Goal: Transaction & Acquisition: Download file/media

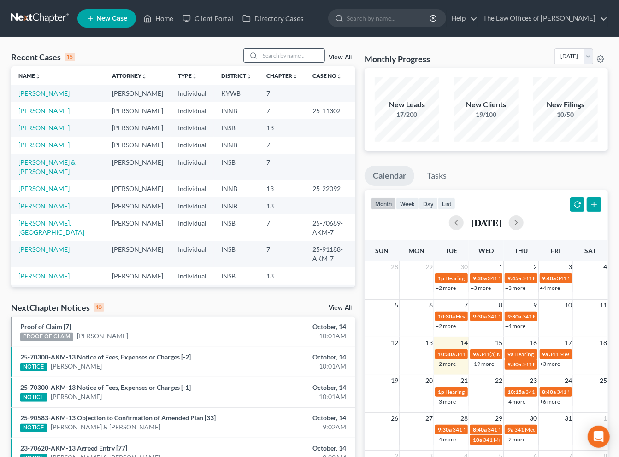
click at [286, 60] on input "search" at bounding box center [292, 55] width 64 height 13
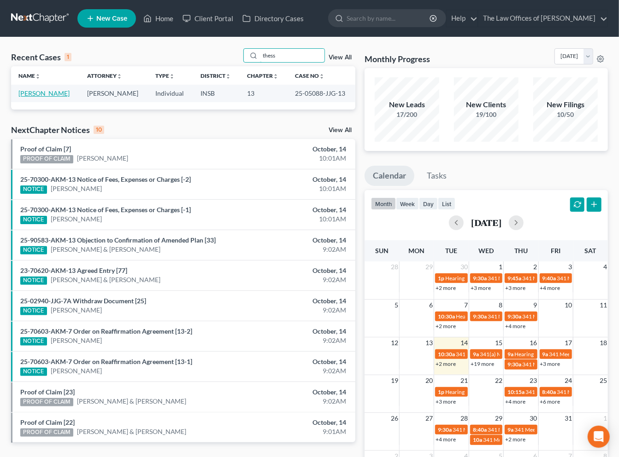
type input "thess"
click at [49, 93] on link "Thessen, Pamela" at bounding box center [43, 93] width 51 height 8
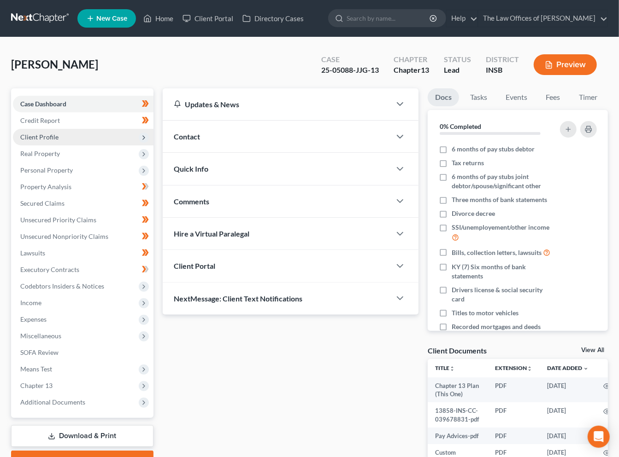
click at [56, 137] on span "Client Profile" at bounding box center [39, 137] width 38 height 8
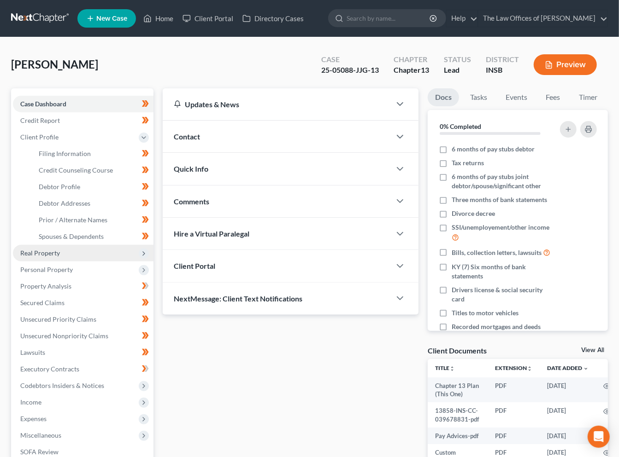
click at [56, 252] on span "Real Property" at bounding box center [40, 253] width 40 height 8
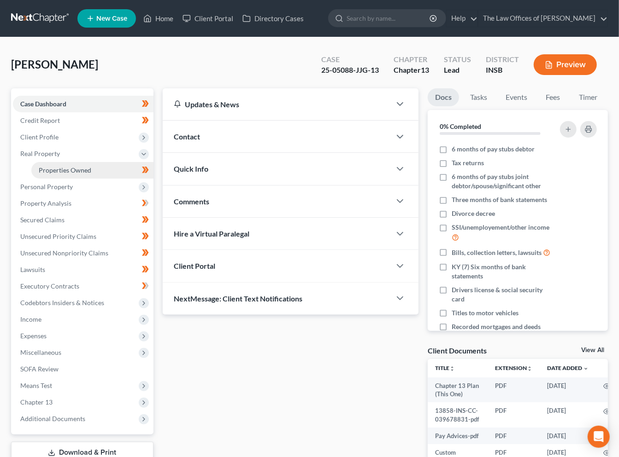
click at [64, 172] on span "Properties Owned" at bounding box center [65, 170] width 53 height 8
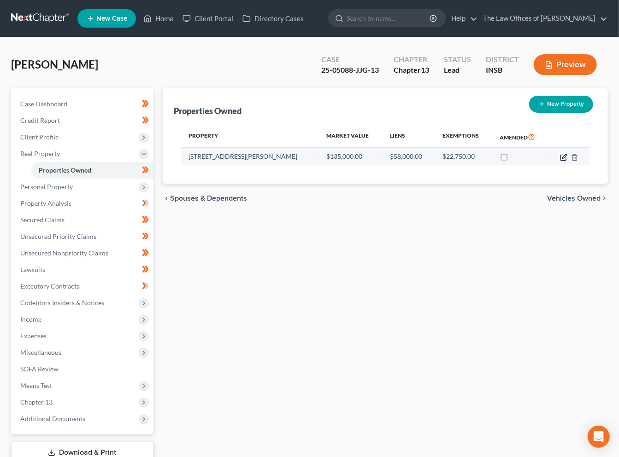
click at [565, 158] on icon "button" at bounding box center [563, 157] width 7 height 7
select select "3"
select select "0"
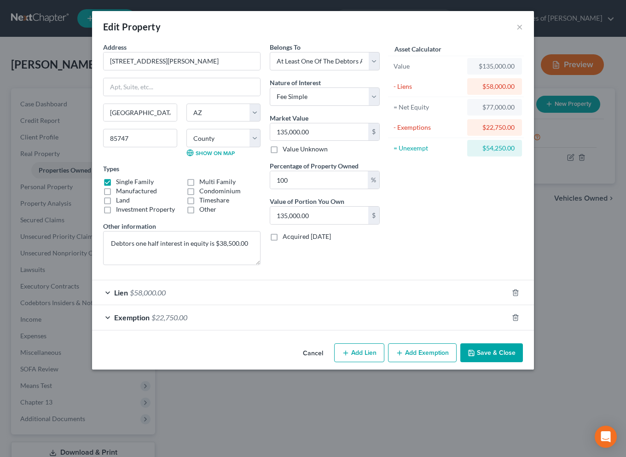
click at [369, 319] on div "Exemption $22,750.00" at bounding box center [300, 317] width 416 height 24
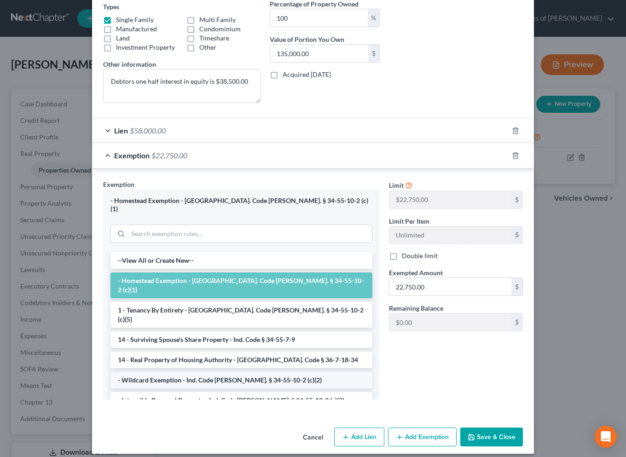
click at [182, 372] on li "- Wildcard Exemption - Ind. Code Ann. § 34-55-10-2 (c)(2)" at bounding box center [242, 380] width 262 height 17
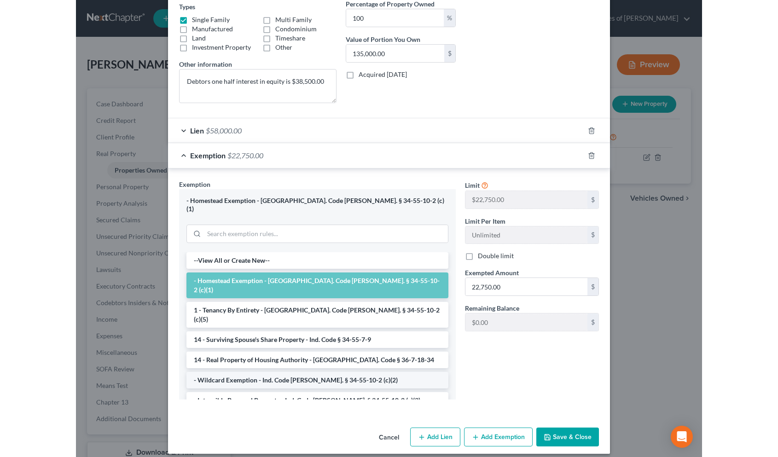
scroll to position [103, 0]
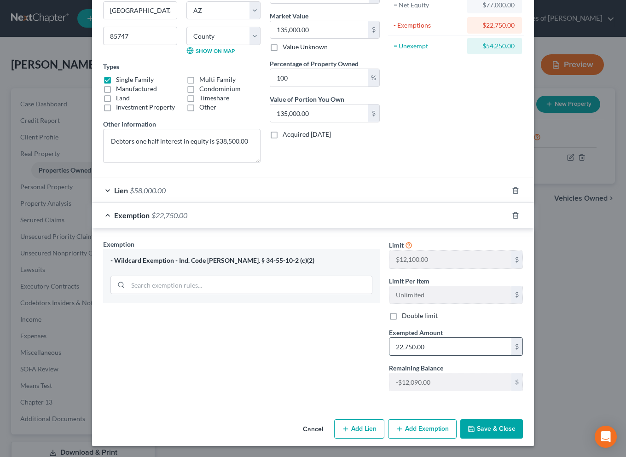
click at [430, 341] on input "22,750.00" at bounding box center [451, 347] width 122 height 18
type input "1"
type input "10,660.00"
click at [502, 426] on button "Save & Close" at bounding box center [492, 429] width 63 height 19
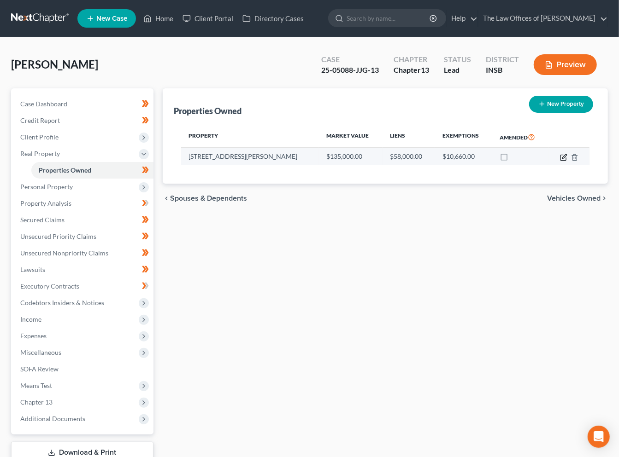
click at [565, 159] on icon "button" at bounding box center [563, 157] width 7 height 7
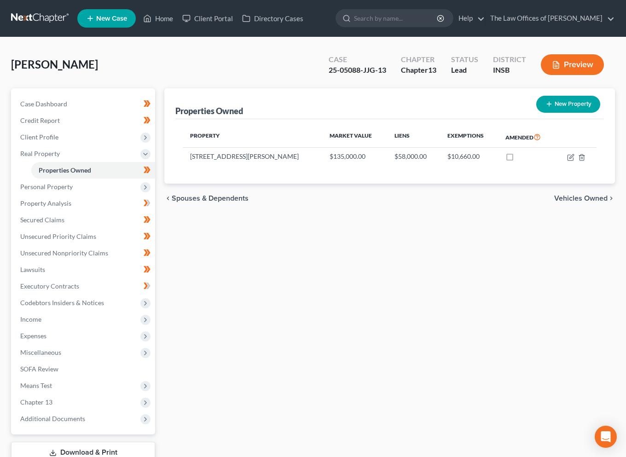
select select "3"
select select "0"
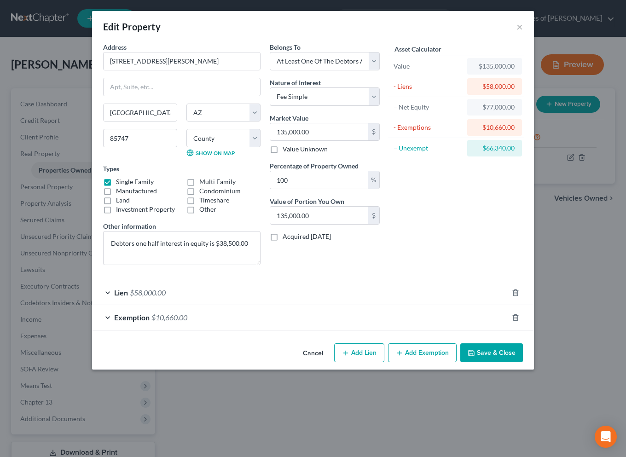
click at [498, 354] on button "Save & Close" at bounding box center [492, 353] width 63 height 19
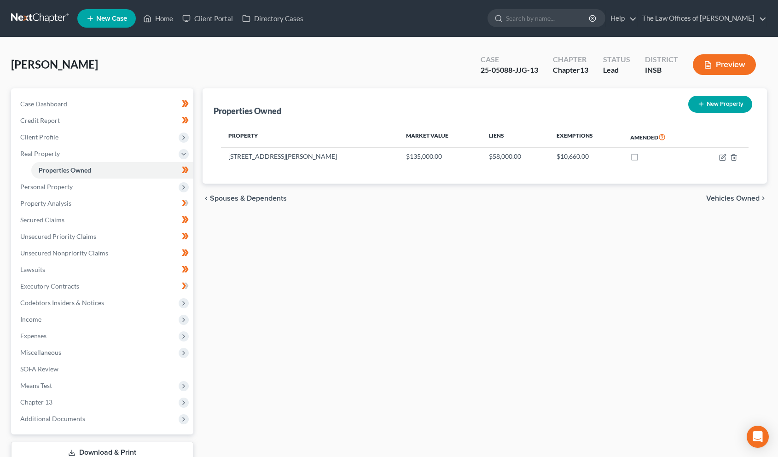
click at [45, 17] on link at bounding box center [40, 18] width 59 height 17
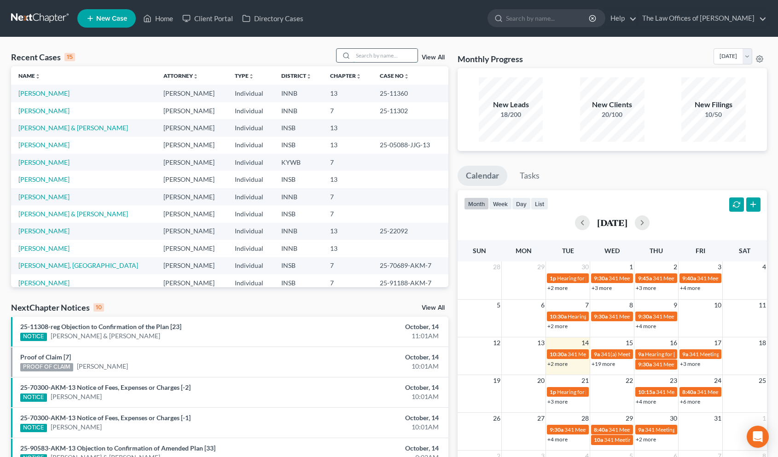
click at [385, 58] on input "search" at bounding box center [385, 55] width 64 height 13
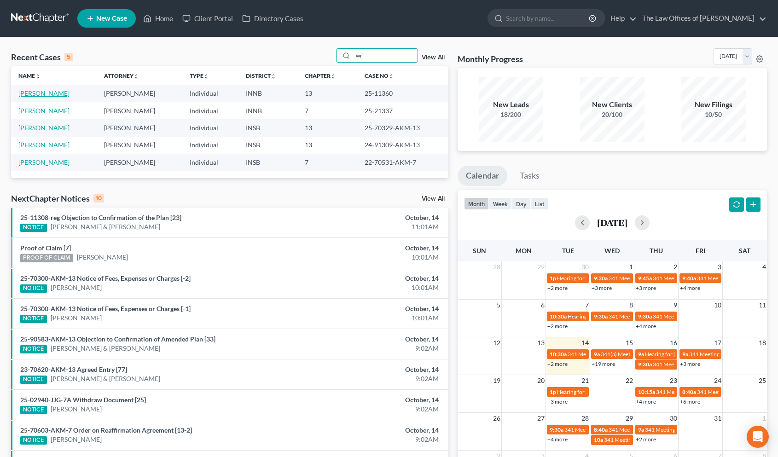
type input "wri"
click at [38, 89] on link "Wright, Jody" at bounding box center [43, 93] width 51 height 8
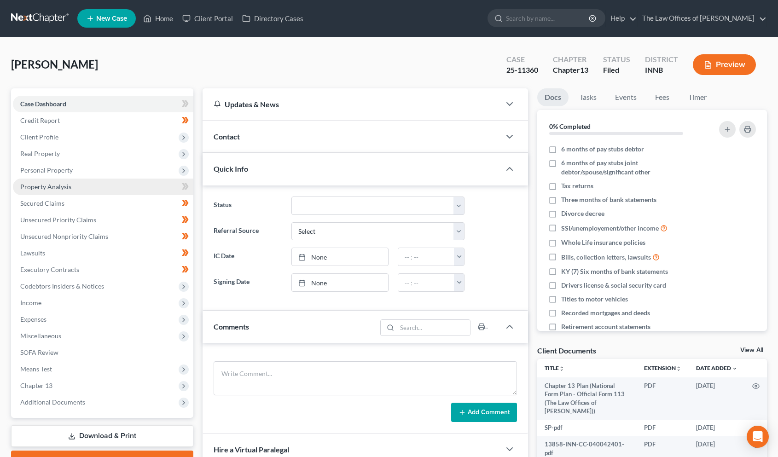
click at [54, 189] on span "Property Analysis" at bounding box center [45, 187] width 51 height 8
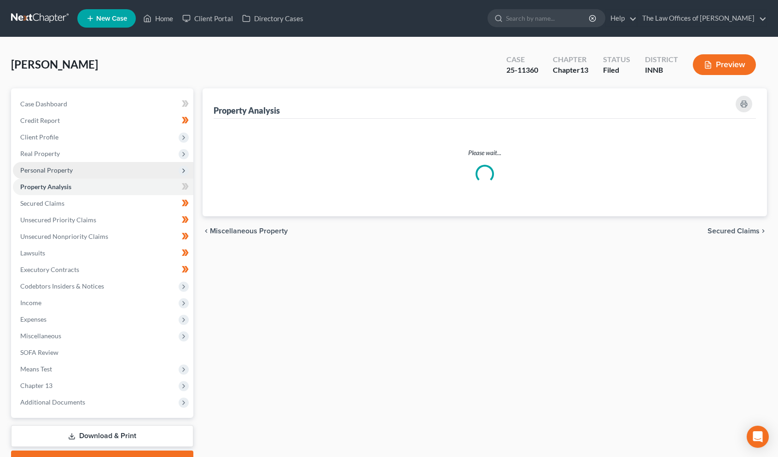
click at [54, 169] on span "Personal Property" at bounding box center [46, 170] width 53 height 8
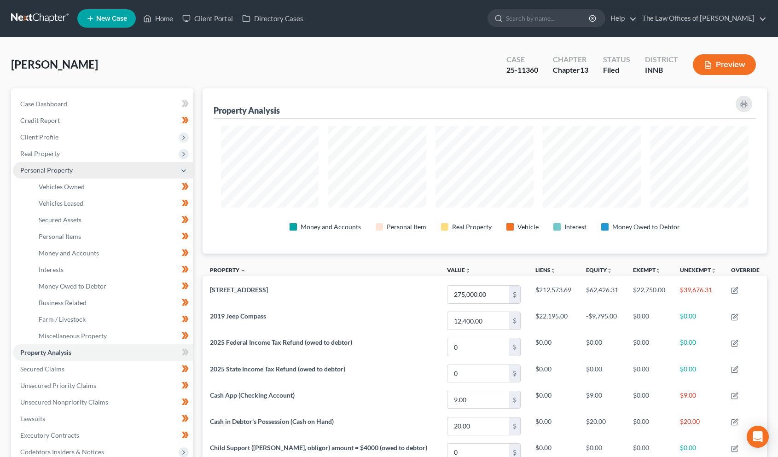
scroll to position [165, 565]
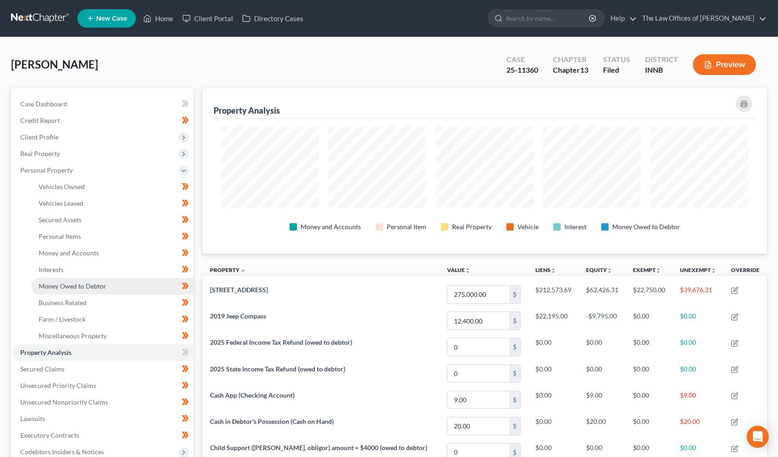
click at [71, 280] on link "Money Owed to Debtor" at bounding box center [112, 286] width 162 height 17
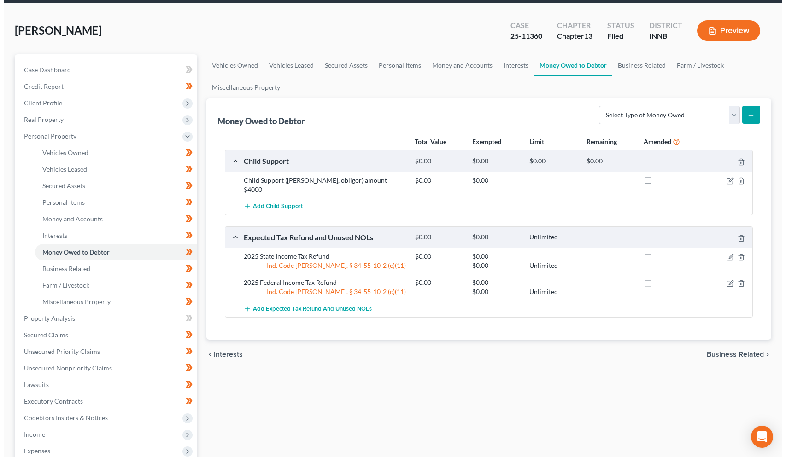
scroll to position [68, 0]
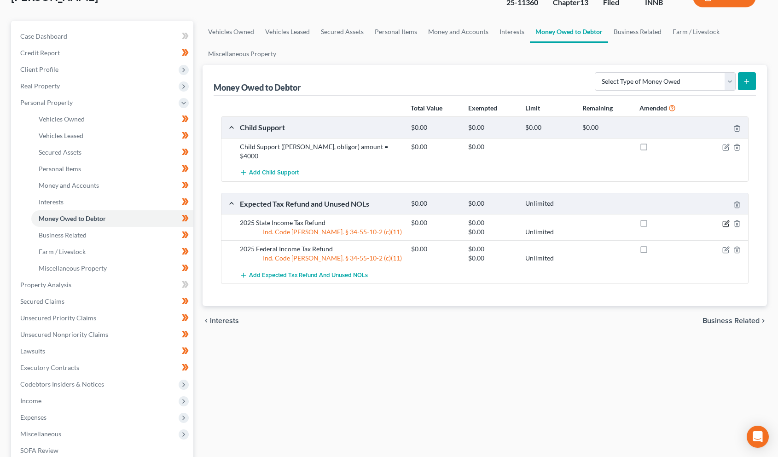
click at [725, 220] on icon "button" at bounding box center [726, 223] width 7 height 7
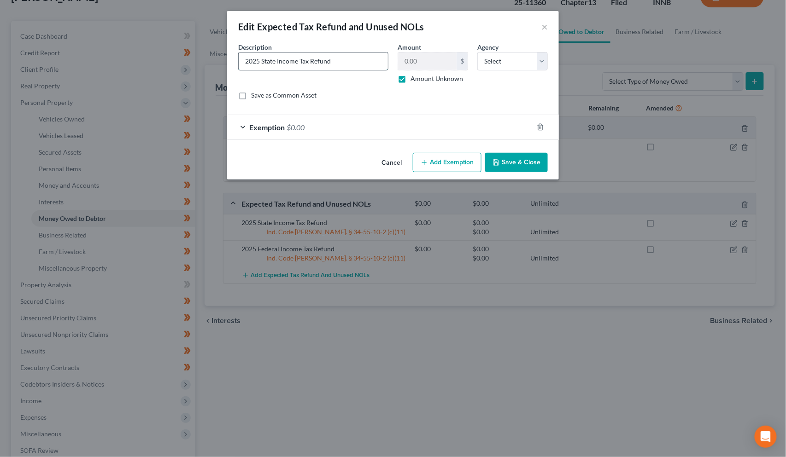
click at [337, 58] on input "2025 State Income Tax Refund" at bounding box center [313, 62] width 149 height 18
drag, startPoint x: 381, startPoint y: 57, endPoint x: 295, endPoint y: 55, distance: 86.1
click at [295, 55] on input "2025 State Income Tax Refund Earning Income Credit Portion" at bounding box center [313, 62] width 149 height 18
type input "2025 State Income Tax Refund Earning Income Credit Portion"
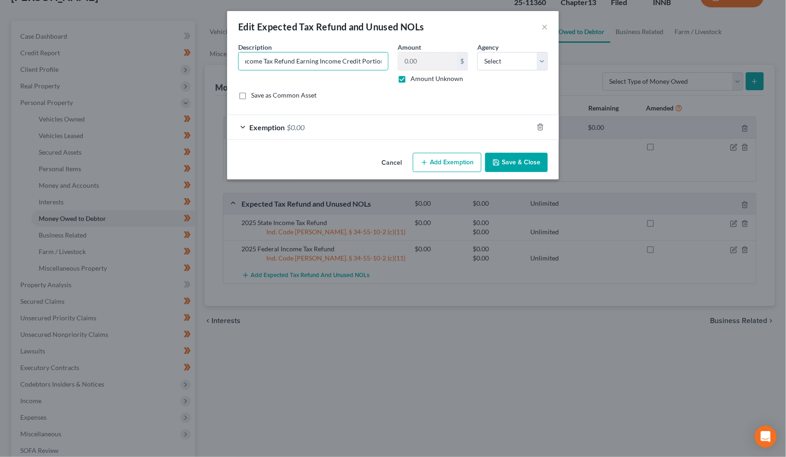
click at [514, 162] on button "Save & Close" at bounding box center [516, 162] width 63 height 19
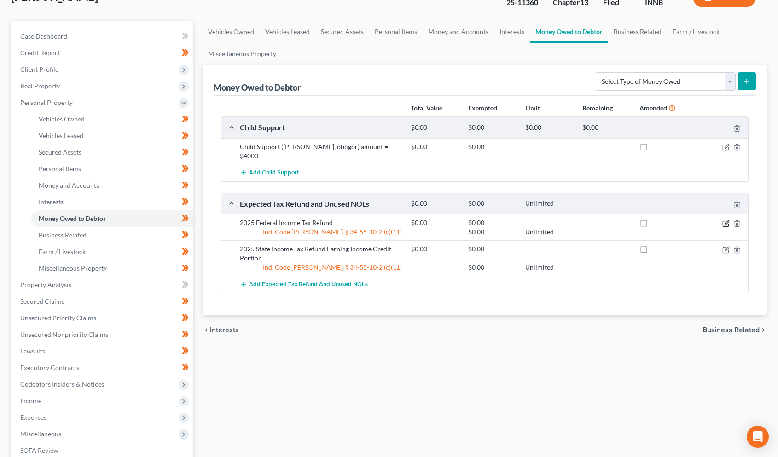
click at [724, 220] on icon "button" at bounding box center [726, 223] width 7 height 7
select select "0"
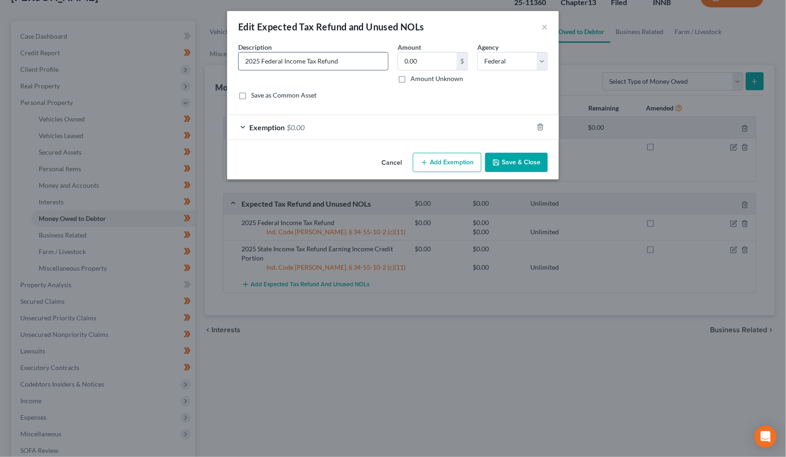
click at [366, 53] on input "2025 Federal Income Tax Refund" at bounding box center [313, 62] width 149 height 18
paste input "Earning Income Credit Portion"
type input "2025 Federal Income Tax Refund Earning Income Credit Portion"
click at [523, 163] on button "Save & Close" at bounding box center [516, 162] width 63 height 19
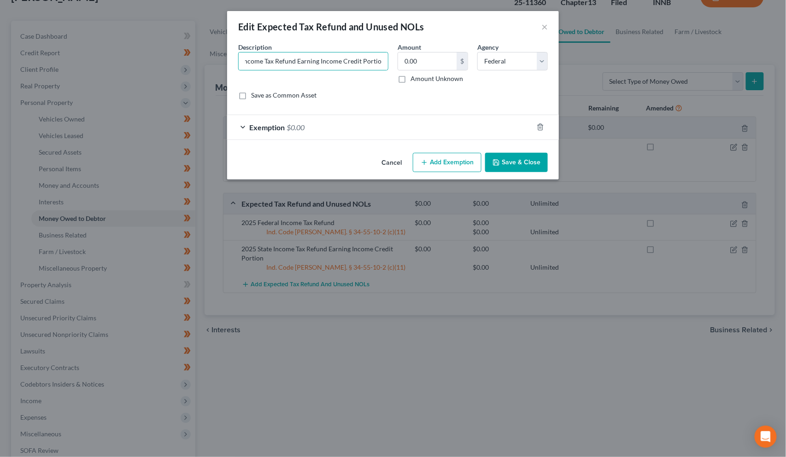
scroll to position [0, 0]
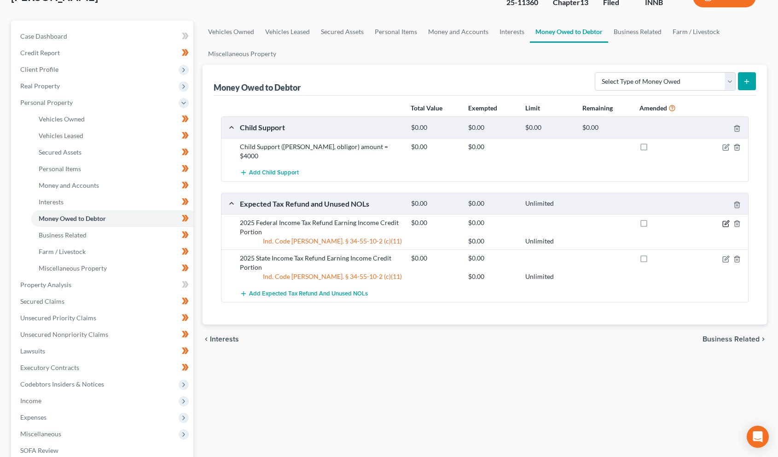
click at [724, 220] on icon "button" at bounding box center [726, 223] width 7 height 7
select select "0"
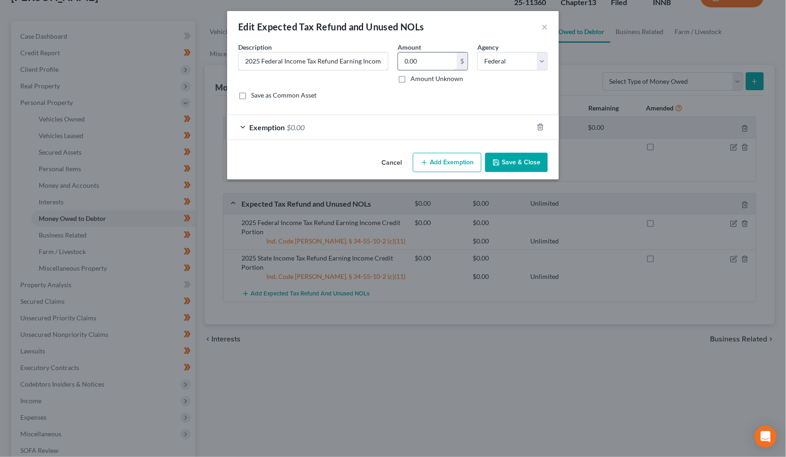
scroll to position [0, 42]
drag, startPoint x: 354, startPoint y: 59, endPoint x: 404, endPoint y: 67, distance: 51.3
click at [404, 67] on div "Description * 2025 Federal Income Tax Refund Earning Income Credit Portion Amou…" at bounding box center [393, 74] width 319 height 65
click at [350, 59] on input "2025 Federal Income Tax Refund Earning Income Credit Portion" at bounding box center [313, 62] width 149 height 18
click at [341, 57] on input "2025 Federal Income Tax Refund Earning Income Credit Portion" at bounding box center [313, 62] width 149 height 18
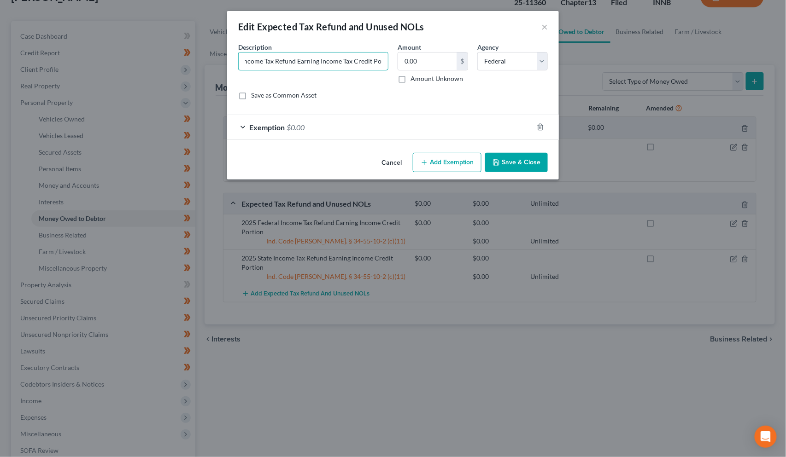
type input "2025 Federal Income Tax Refund Earning Income Tax Credit Portion"
click at [525, 158] on button "Save & Close" at bounding box center [516, 162] width 63 height 19
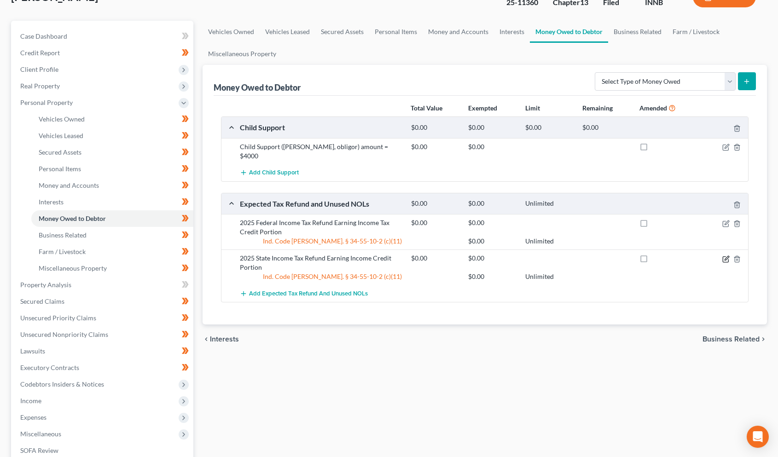
click at [726, 256] on icon "button" at bounding box center [726, 259] width 7 height 7
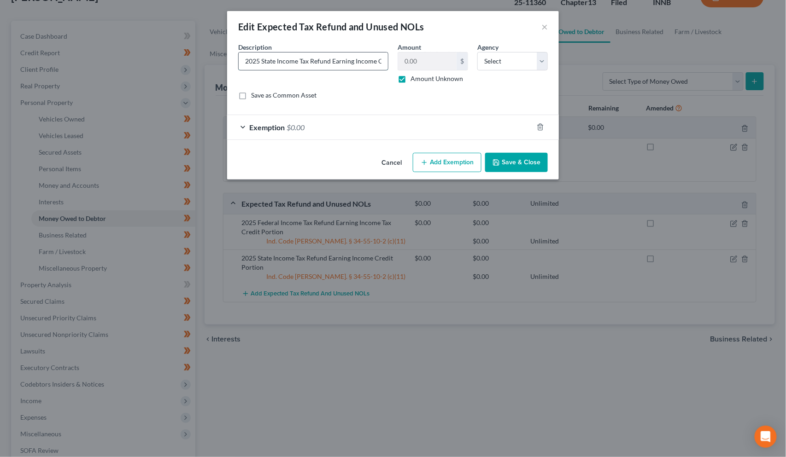
click at [375, 59] on input "2025 State Income Tax Refund Earning Income Credit Portion" at bounding box center [313, 62] width 149 height 18
type input "2025 State Income Tax Refund Earning Income Tax Credit Portion"
click at [532, 163] on button "Save & Close" at bounding box center [516, 162] width 63 height 19
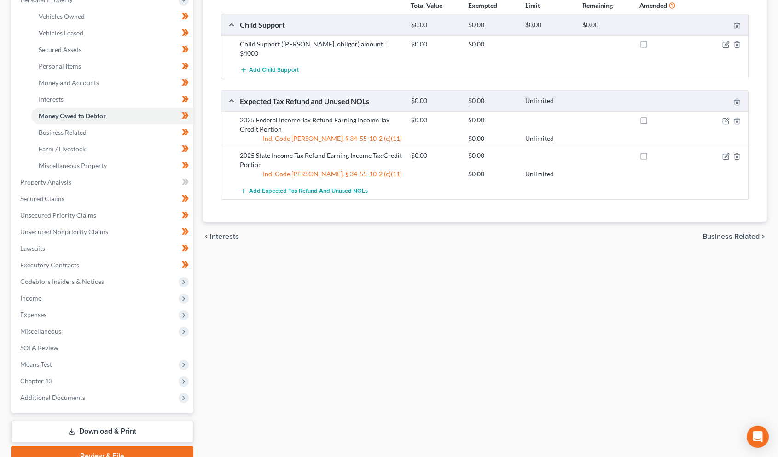
scroll to position [213, 0]
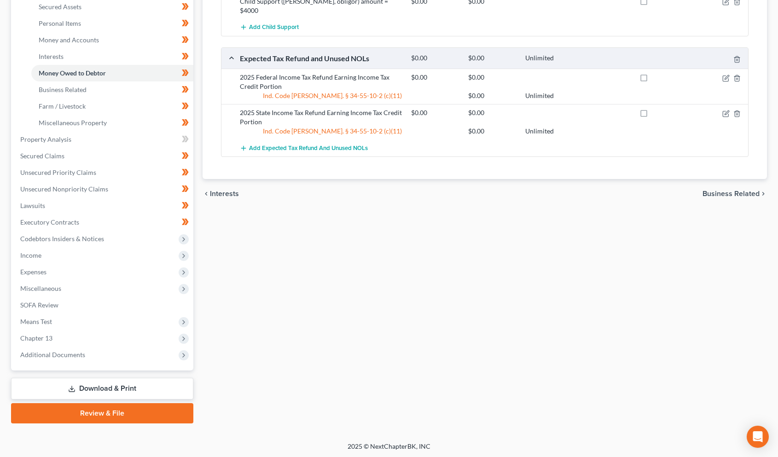
click at [117, 388] on link "Download & Print" at bounding box center [102, 389] width 182 height 22
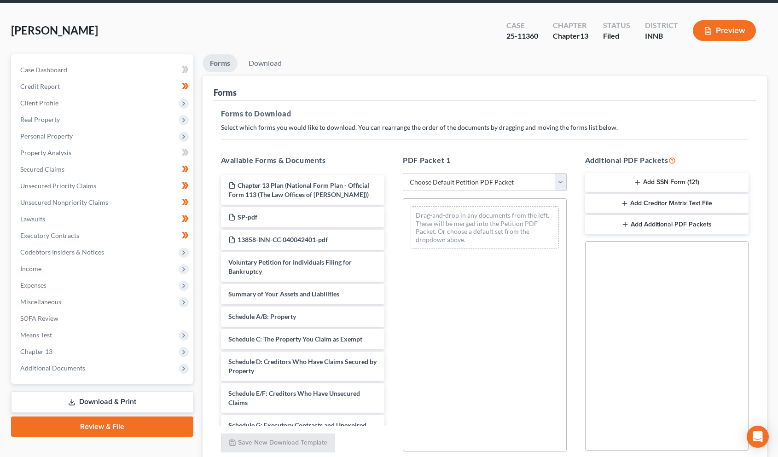
scroll to position [111, 0]
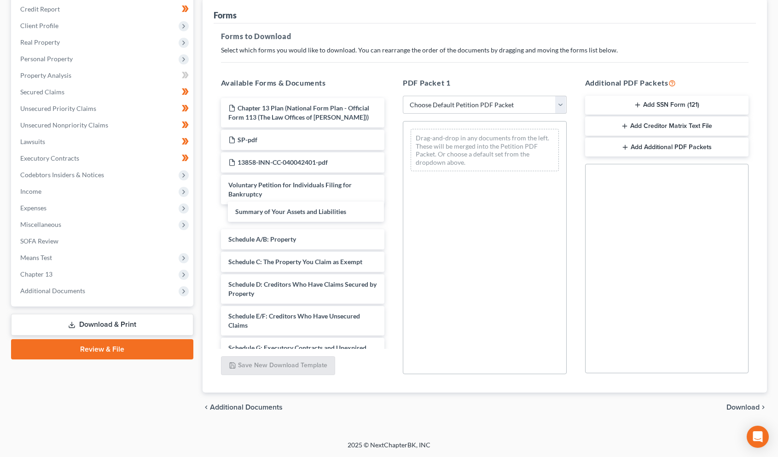
drag, startPoint x: 265, startPoint y: 220, endPoint x: 269, endPoint y: 216, distance: 5.6
click at [270, 216] on div "Summary of Your Assets and Liabilities Chapter 13 Plan (National Form Plan - Of…" at bounding box center [303, 359] width 179 height 523
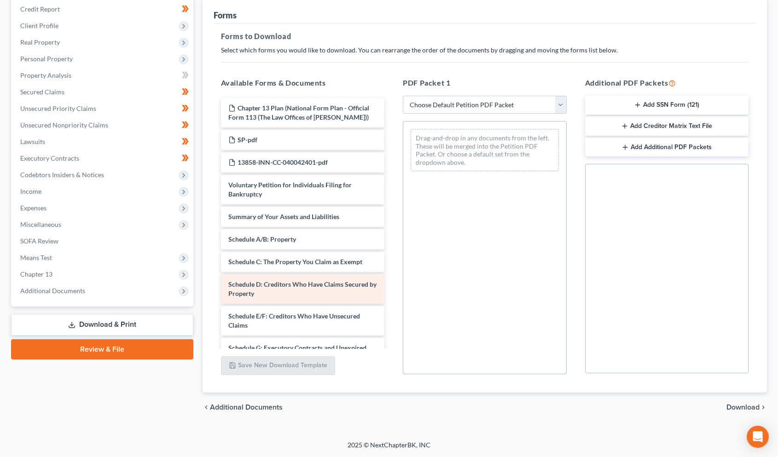
scroll to position [102, 0]
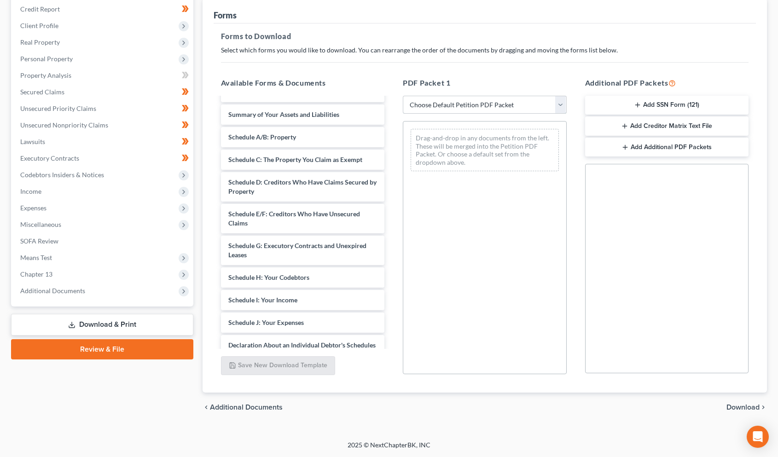
click at [411, 105] on select "Choose Default Petition PDF Packet Complete Bankruptcy Petition (all forms and …" at bounding box center [485, 105] width 164 height 18
select select "2"
click at [403, 96] on select "Choose Default Petition PDF Packet Complete Bankruptcy Petition (all forms and …" at bounding box center [485, 105] width 164 height 18
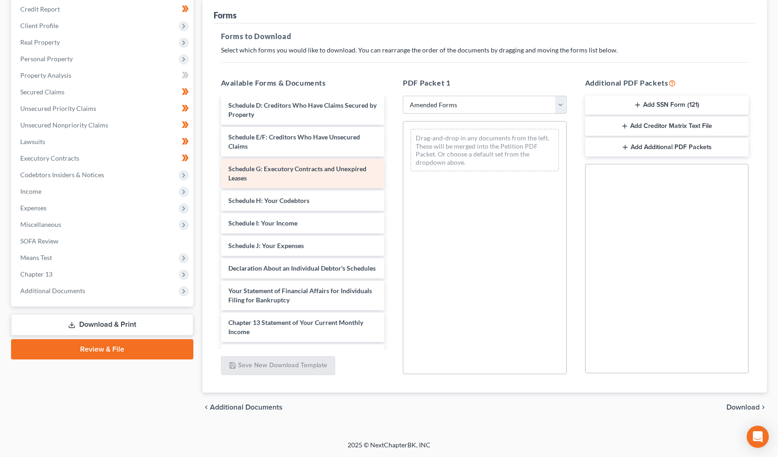
scroll to position [0, 0]
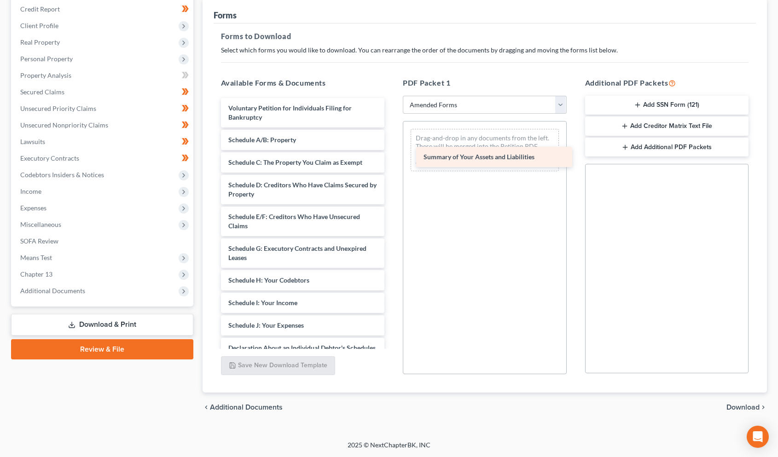
drag, startPoint x: 273, startPoint y: 144, endPoint x: 475, endPoint y: 162, distance: 202.9
click at [392, 162] on div "Summary of Your Assets and Liabilities Voluntary Petition for Individuals Filin…" at bounding box center [303, 309] width 179 height 423
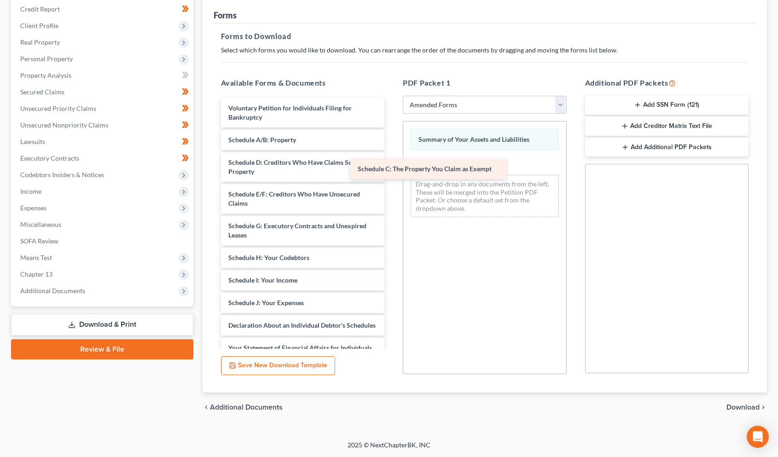
drag, startPoint x: 275, startPoint y: 164, endPoint x: 441, endPoint y: 172, distance: 166.0
click at [392, 172] on div "Schedule C: The Property You Claim as Exempt Voluntary Petition for Individuals…" at bounding box center [303, 298] width 179 height 401
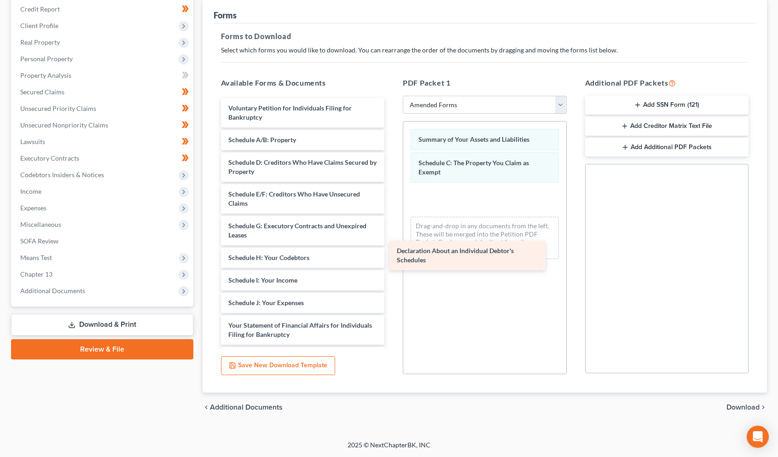
drag, startPoint x: 264, startPoint y: 324, endPoint x: 438, endPoint y: 243, distance: 191.4
click at [392, 243] on div "Declaration About an Individual Debtor's Schedules Voluntary Petition for Indiv…" at bounding box center [303, 287] width 179 height 378
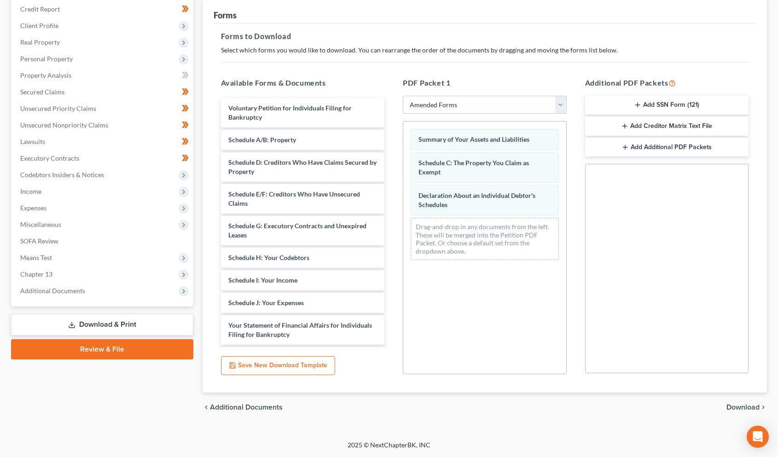
click at [739, 410] on span "Download" at bounding box center [743, 407] width 33 height 7
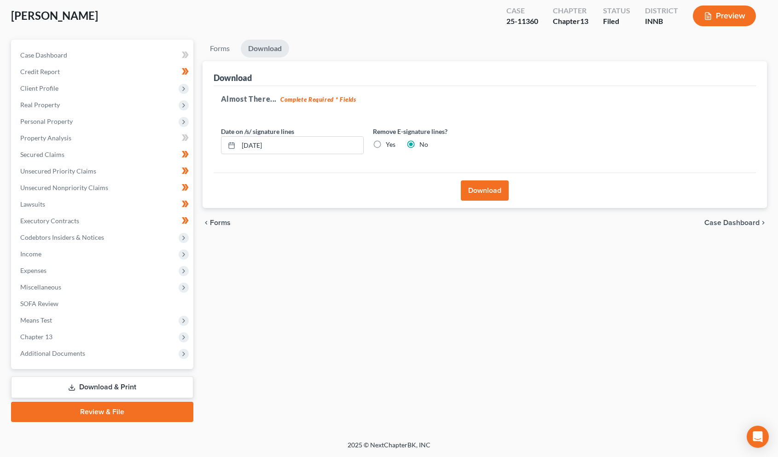
scroll to position [47, 0]
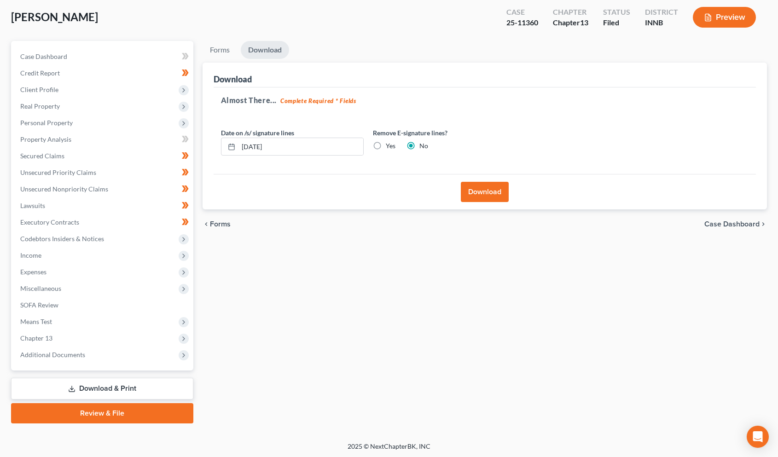
click at [386, 146] on label "Yes" at bounding box center [391, 145] width 10 height 9
click at [390, 146] on input "Yes" at bounding box center [393, 144] width 6 height 6
radio input "true"
radio input "false"
click at [492, 196] on button "Download" at bounding box center [485, 192] width 48 height 20
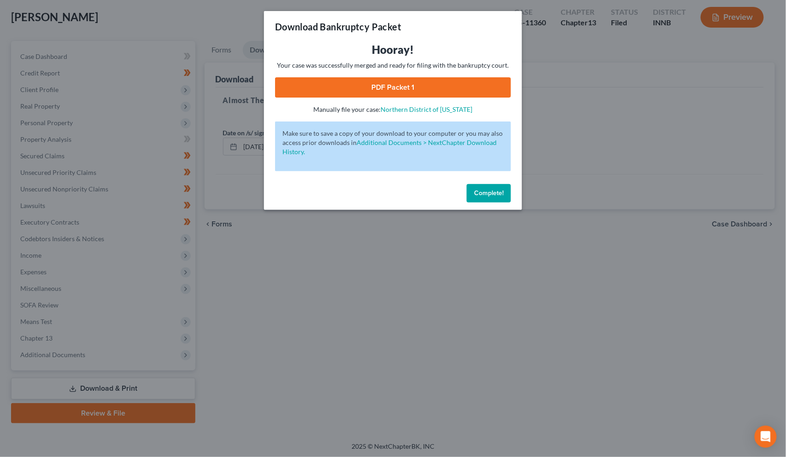
click at [391, 87] on link "PDF Packet 1" at bounding box center [393, 87] width 236 height 20
click at [588, 140] on div "Download Bankruptcy Packet Hooray! Your case was successfully merged and ready …" at bounding box center [393, 228] width 786 height 457
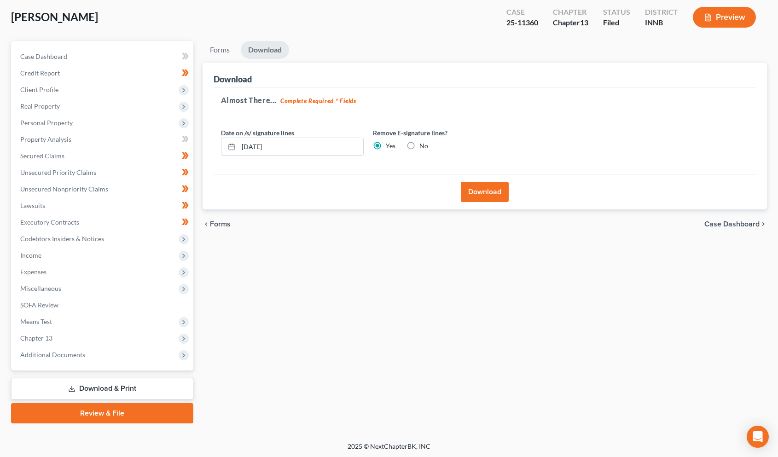
scroll to position [0, 0]
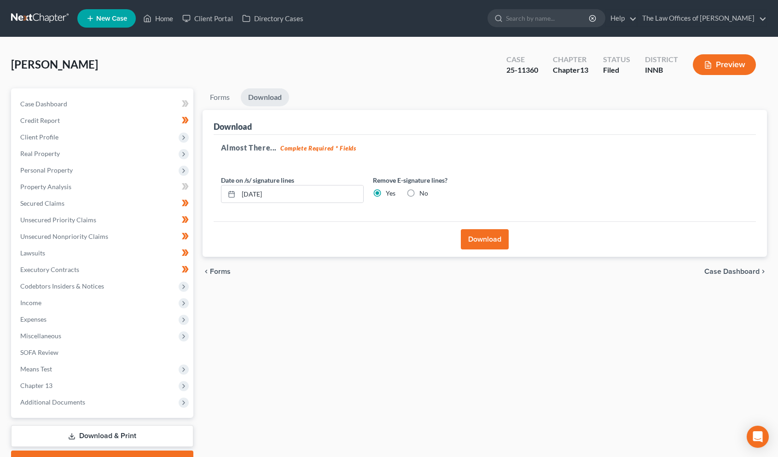
click at [20, 16] on link at bounding box center [40, 18] width 59 height 17
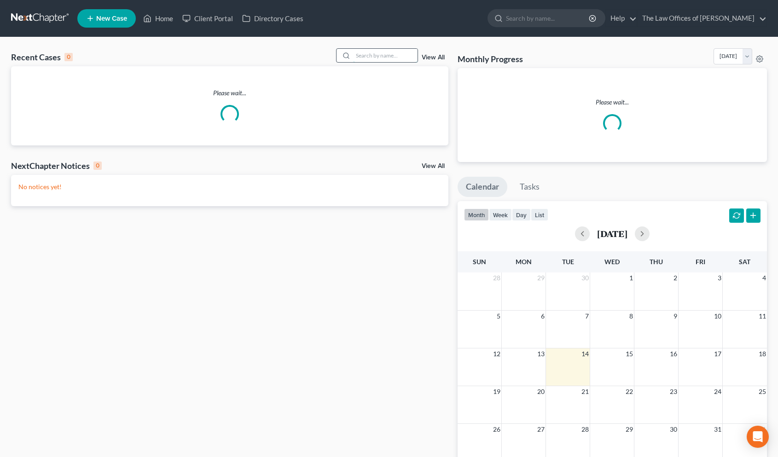
click at [395, 54] on input "search" at bounding box center [385, 55] width 64 height 13
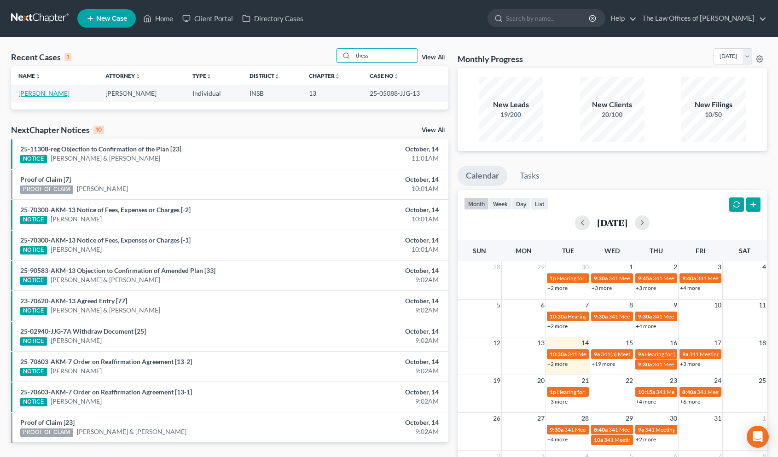
type input "thess"
click at [44, 91] on link "Thessen, Pamela" at bounding box center [43, 93] width 51 height 8
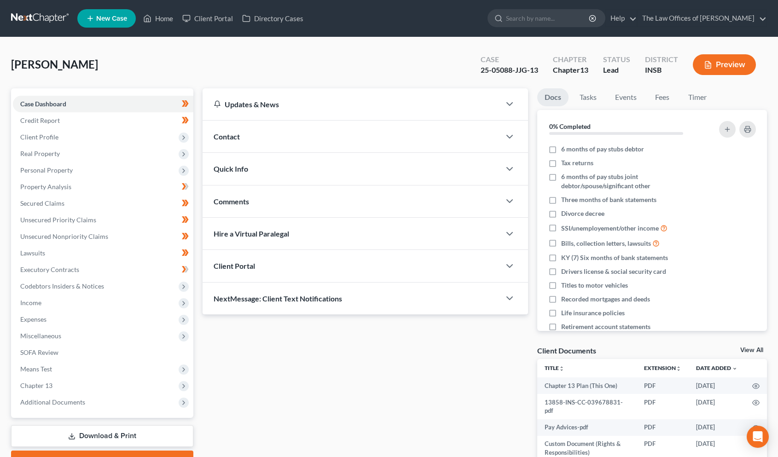
scroll to position [53, 0]
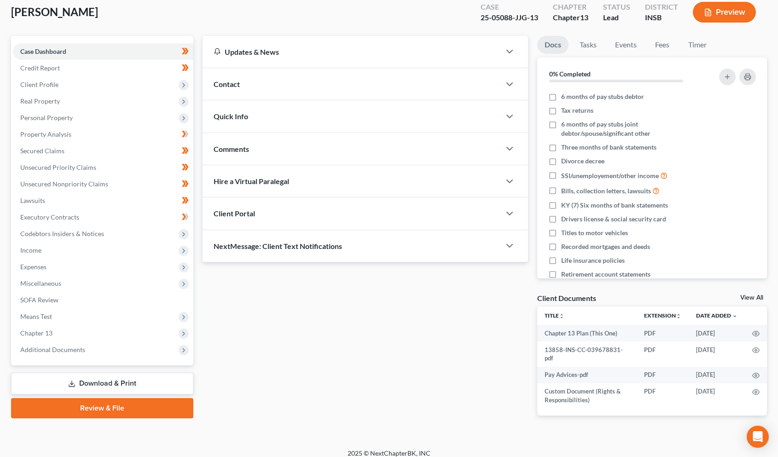
click at [114, 384] on link "Download & Print" at bounding box center [102, 384] width 182 height 22
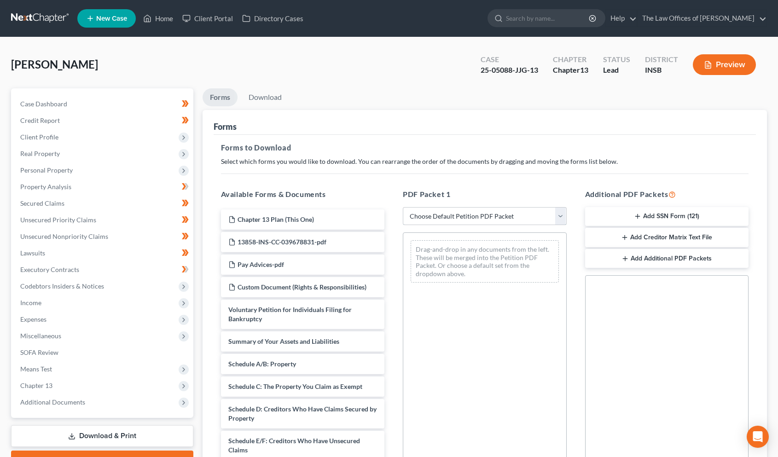
click at [485, 210] on select "Choose Default Petition PDF Packet Complete Bankruptcy Petition (all forms and …" at bounding box center [485, 216] width 164 height 18
select select "2"
click at [403, 207] on select "Choose Default Petition PDF Packet Complete Bankruptcy Petition (all forms and …" at bounding box center [485, 216] width 164 height 18
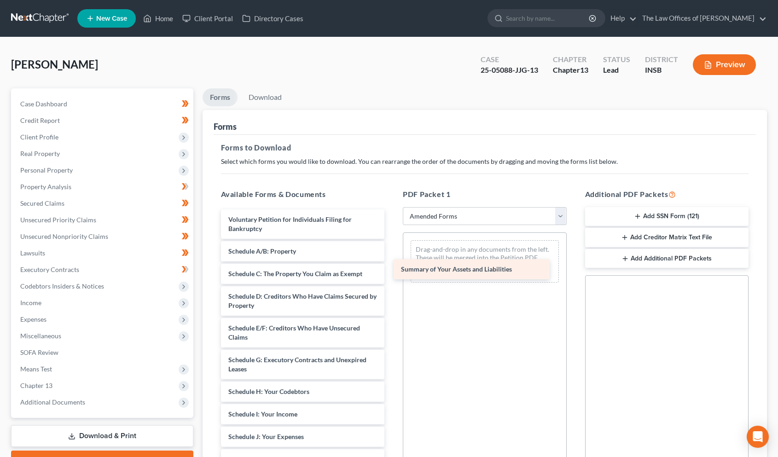
drag, startPoint x: 284, startPoint y: 253, endPoint x: 457, endPoint y: 272, distance: 174.1
click at [392, 272] on div "Summary of Your Assets and Liabilities Voluntary Petition for Individuals Filin…" at bounding box center [303, 421] width 179 height 423
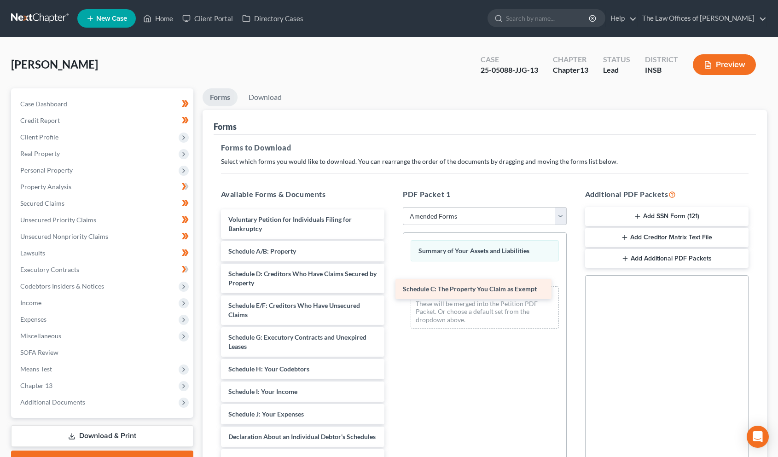
drag, startPoint x: 275, startPoint y: 276, endPoint x: 462, endPoint y: 292, distance: 188.1
click at [392, 292] on div "Schedule C: The Property You Claim as Exempt Voluntary Petition for Individuals…" at bounding box center [303, 410] width 179 height 401
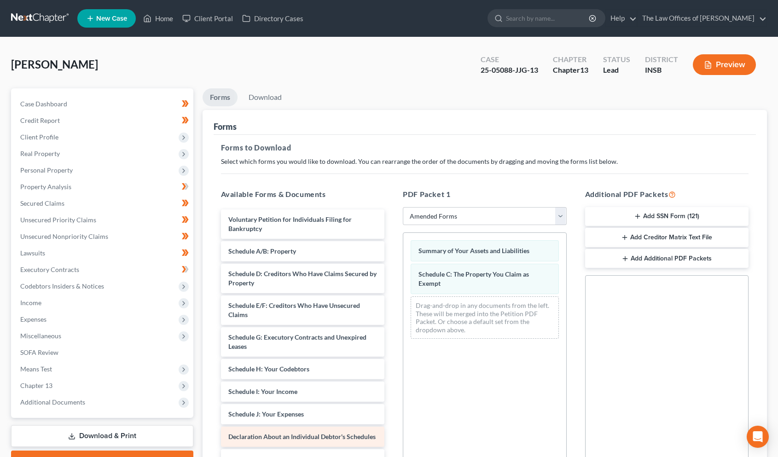
scroll to position [68, 0]
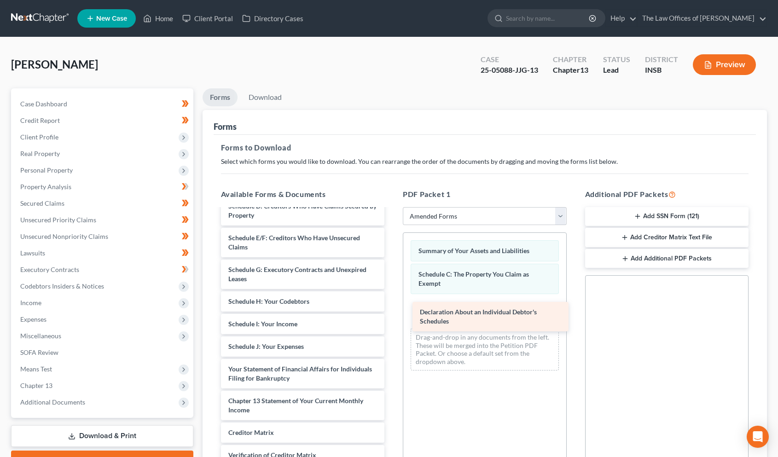
drag, startPoint x: 246, startPoint y: 375, endPoint x: 439, endPoint y: 319, distance: 201.0
click at [392, 319] on div "Declaration About an Individual Debtor's Schedules Voluntary Petition for Indiv…" at bounding box center [303, 331] width 179 height 378
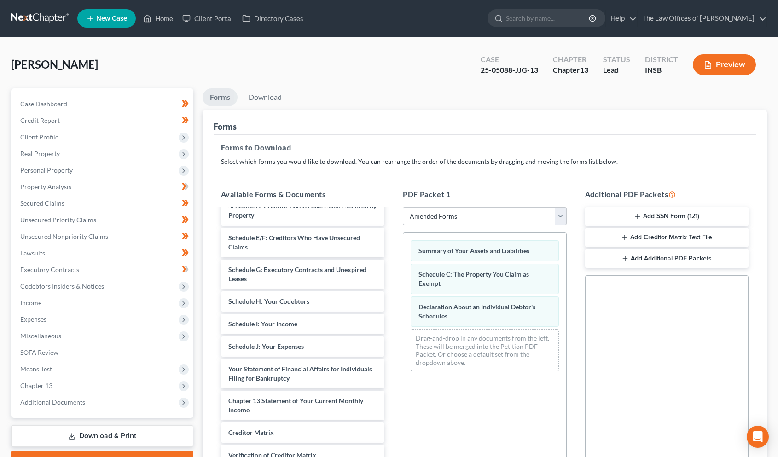
scroll to position [111, 0]
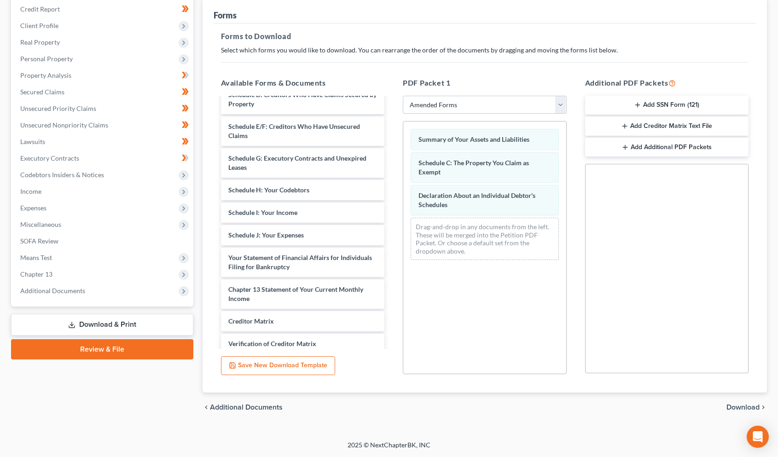
click at [736, 408] on span "Download" at bounding box center [743, 407] width 33 height 7
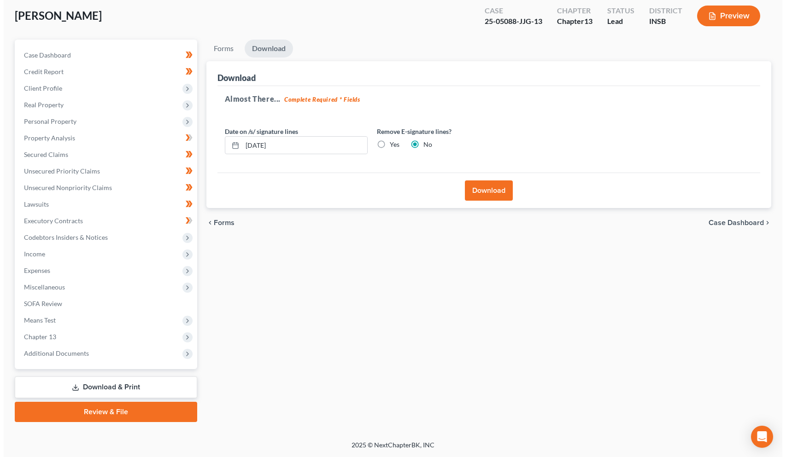
scroll to position [47, 0]
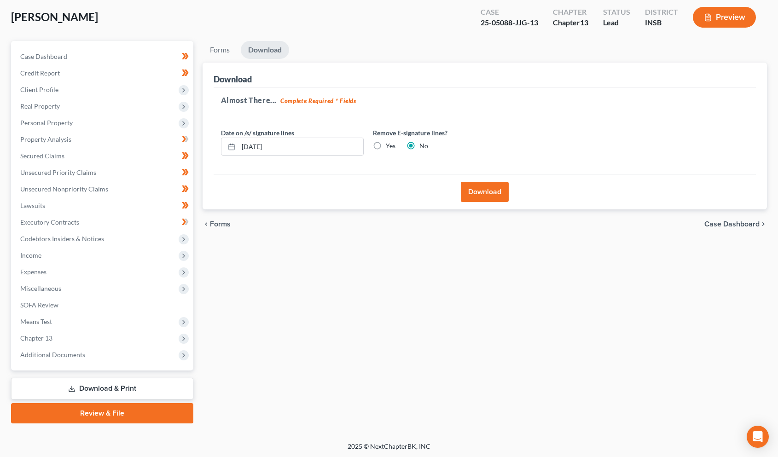
click at [386, 145] on label "Yes" at bounding box center [391, 145] width 10 height 9
click at [390, 145] on input "Yes" at bounding box center [393, 144] width 6 height 6
radio input "true"
radio input "false"
click at [481, 193] on button "Download" at bounding box center [485, 192] width 48 height 20
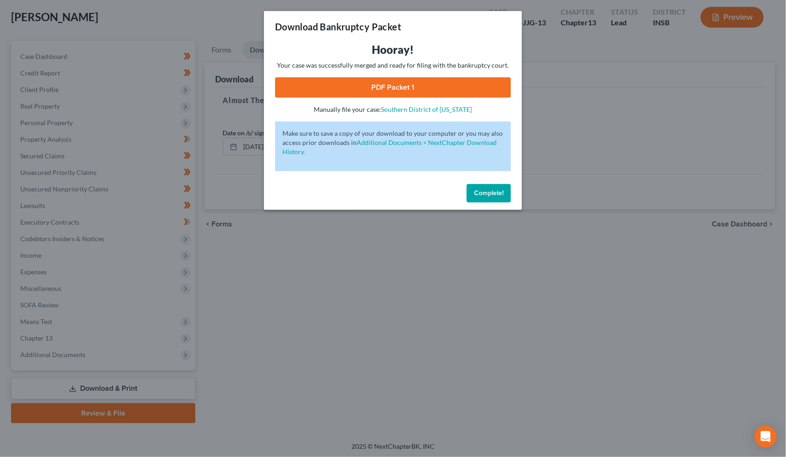
click at [412, 90] on link "PDF Packet 1" at bounding box center [393, 87] width 236 height 20
click at [368, 93] on link "PDF Packet 1" at bounding box center [393, 87] width 236 height 20
drag, startPoint x: 273, startPoint y: 291, endPoint x: 260, endPoint y: 247, distance: 45.2
click at [274, 286] on div "Download Bankruptcy Packet Hooray! Your case was successfully merged and ready …" at bounding box center [393, 228] width 786 height 457
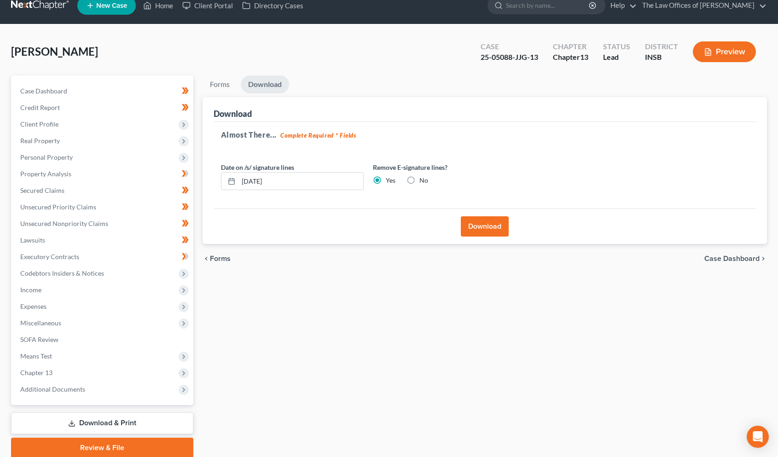
scroll to position [0, 0]
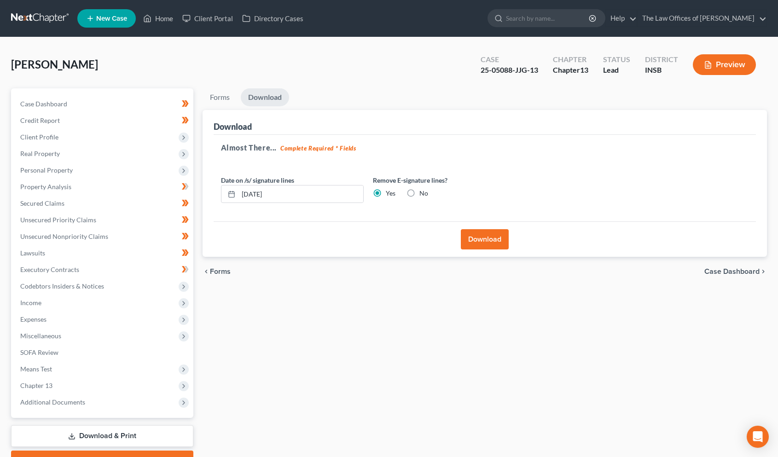
click at [53, 17] on link at bounding box center [40, 18] width 59 height 17
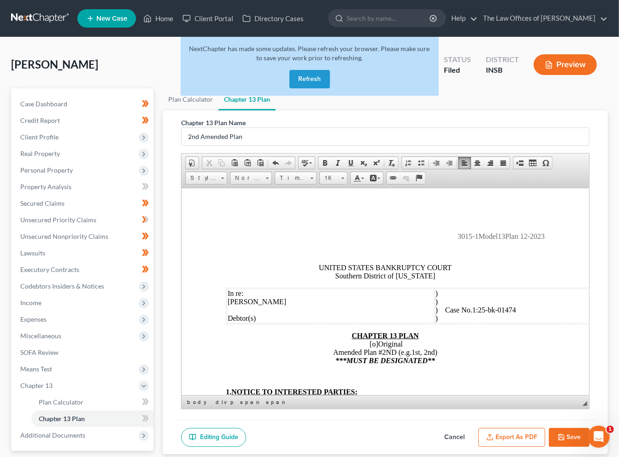
scroll to position [682, 0]
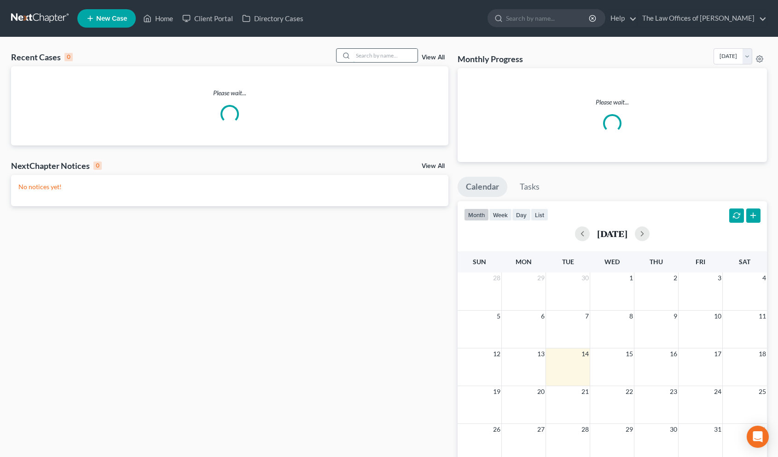
click at [367, 55] on input "search" at bounding box center [385, 55] width 64 height 13
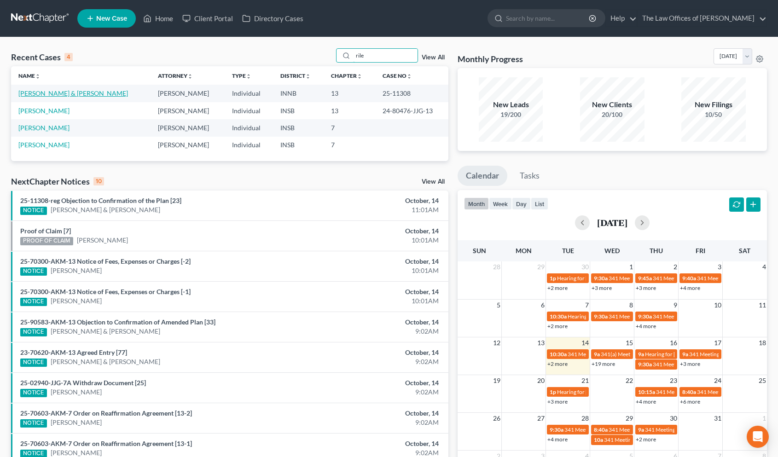
type input "rile"
click at [53, 94] on link "[PERSON_NAME] & [PERSON_NAME]" at bounding box center [73, 93] width 110 height 8
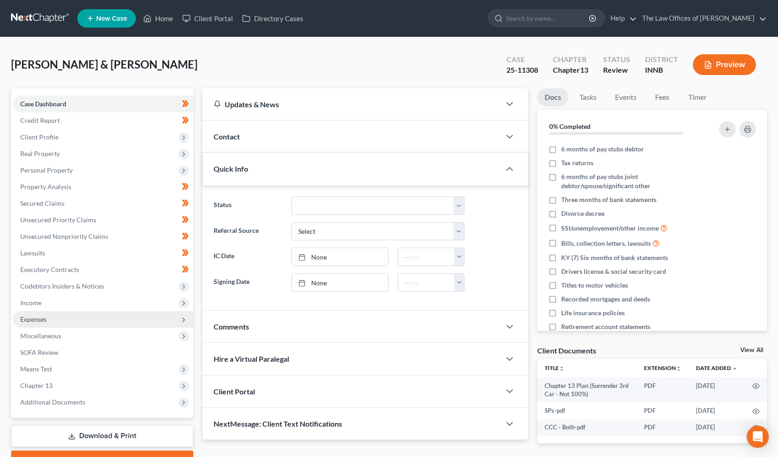
click at [37, 315] on span "Expenses" at bounding box center [33, 319] width 26 height 8
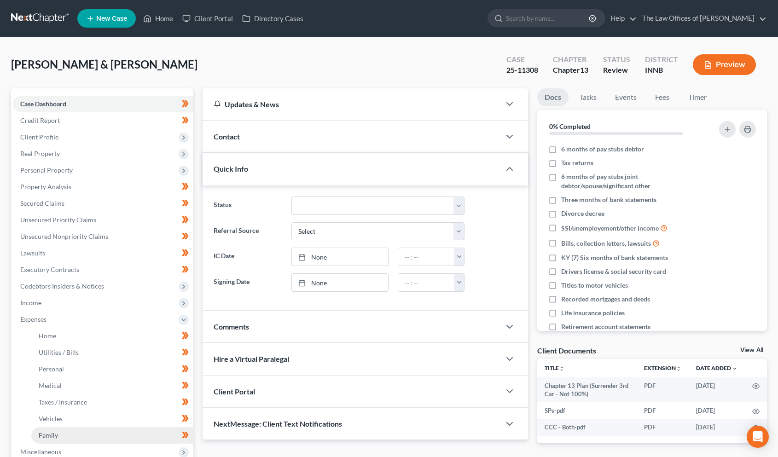
click at [62, 441] on link "Family" at bounding box center [112, 435] width 162 height 17
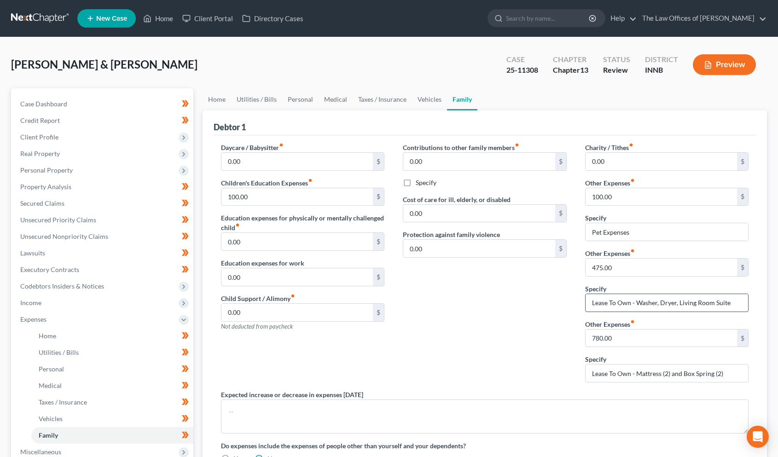
drag, startPoint x: 637, startPoint y: 301, endPoint x: 740, endPoint y: 305, distance: 102.8
click at [740, 305] on input "Lease To Own - Washer, Dryer, Living Room Suite" at bounding box center [667, 303] width 163 height 18
drag, startPoint x: 632, startPoint y: 374, endPoint x: 689, endPoint y: 367, distance: 57.5
click at [689, 367] on input "Lease To Own - Mattress (2) and Box Spring (2)" at bounding box center [667, 374] width 163 height 18
click at [689, 368] on input "Lease To Own - Mattress (2) and Box Spring (2)" at bounding box center [667, 374] width 163 height 18
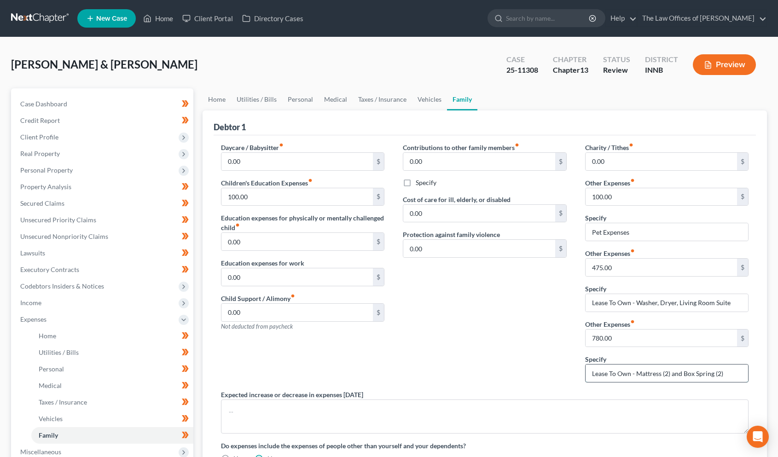
drag, startPoint x: 683, startPoint y: 373, endPoint x: 727, endPoint y: 380, distance: 44.3
click at [729, 379] on input "Lease To Own - Mattress (2) and Box Spring (2)" at bounding box center [667, 374] width 163 height 18
click at [557, 374] on div "Contributions to other family members fiber_manual_record 0.00 $ Specify Cost o…" at bounding box center [485, 266] width 182 height 247
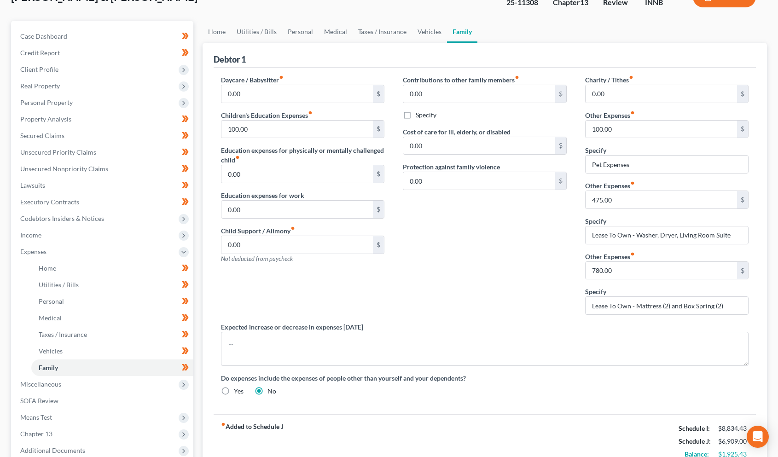
scroll to position [102, 0]
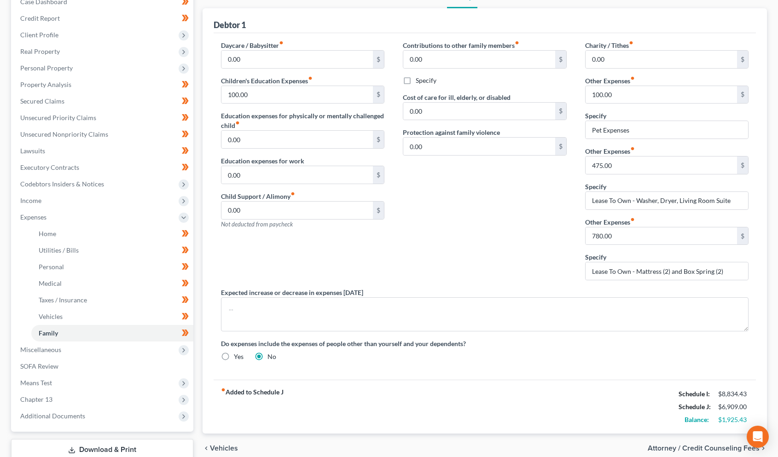
click at [532, 195] on div "Contributions to other family members fiber_manual_record 0.00 $ Specify Cost o…" at bounding box center [485, 164] width 182 height 247
